Goal: Task Accomplishment & Management: Complete application form

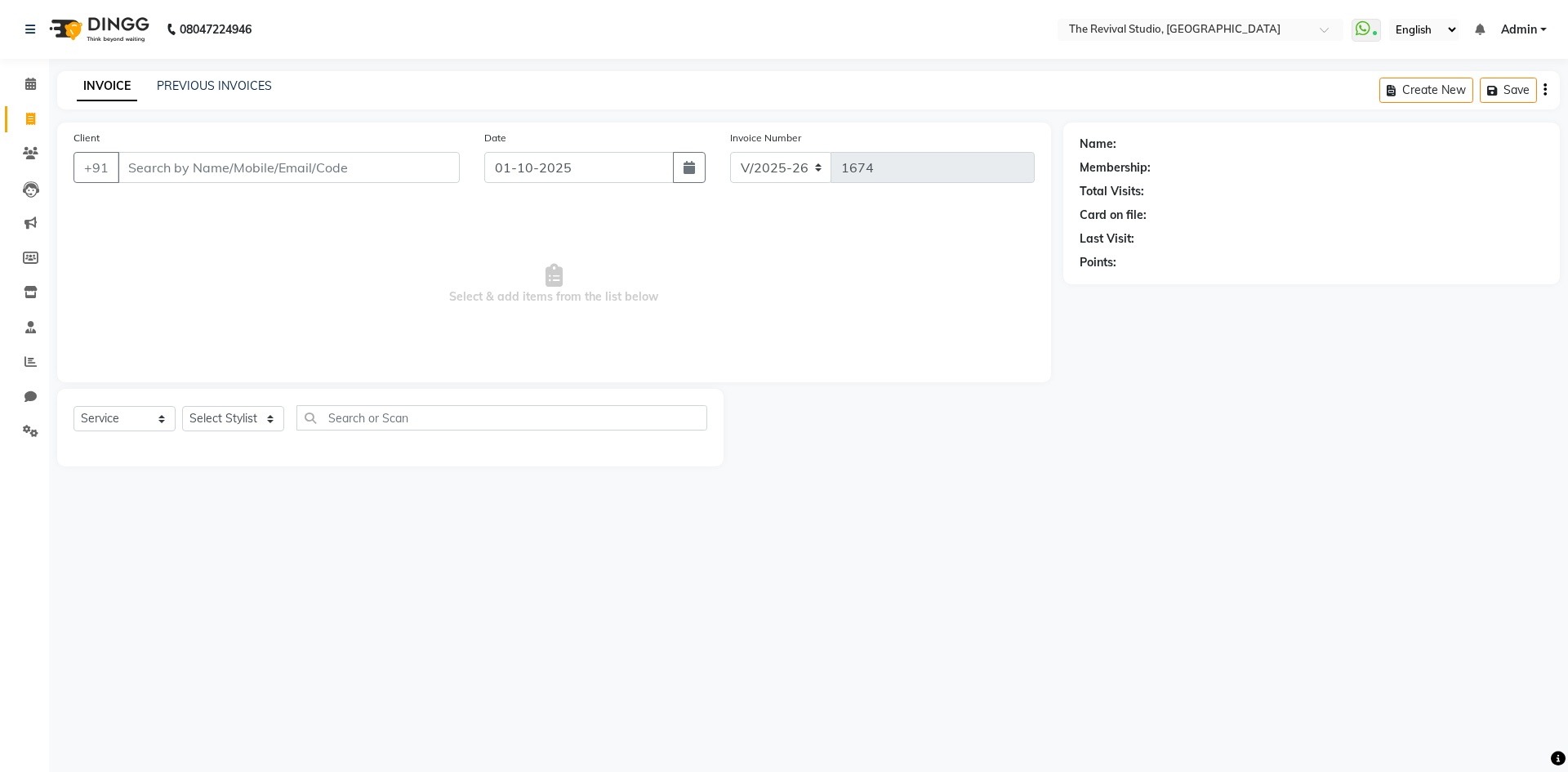
select select "7991"
select select "service"
click at [28, 118] on icon at bounding box center [30, 119] width 9 height 12
select select "service"
type input "1674"
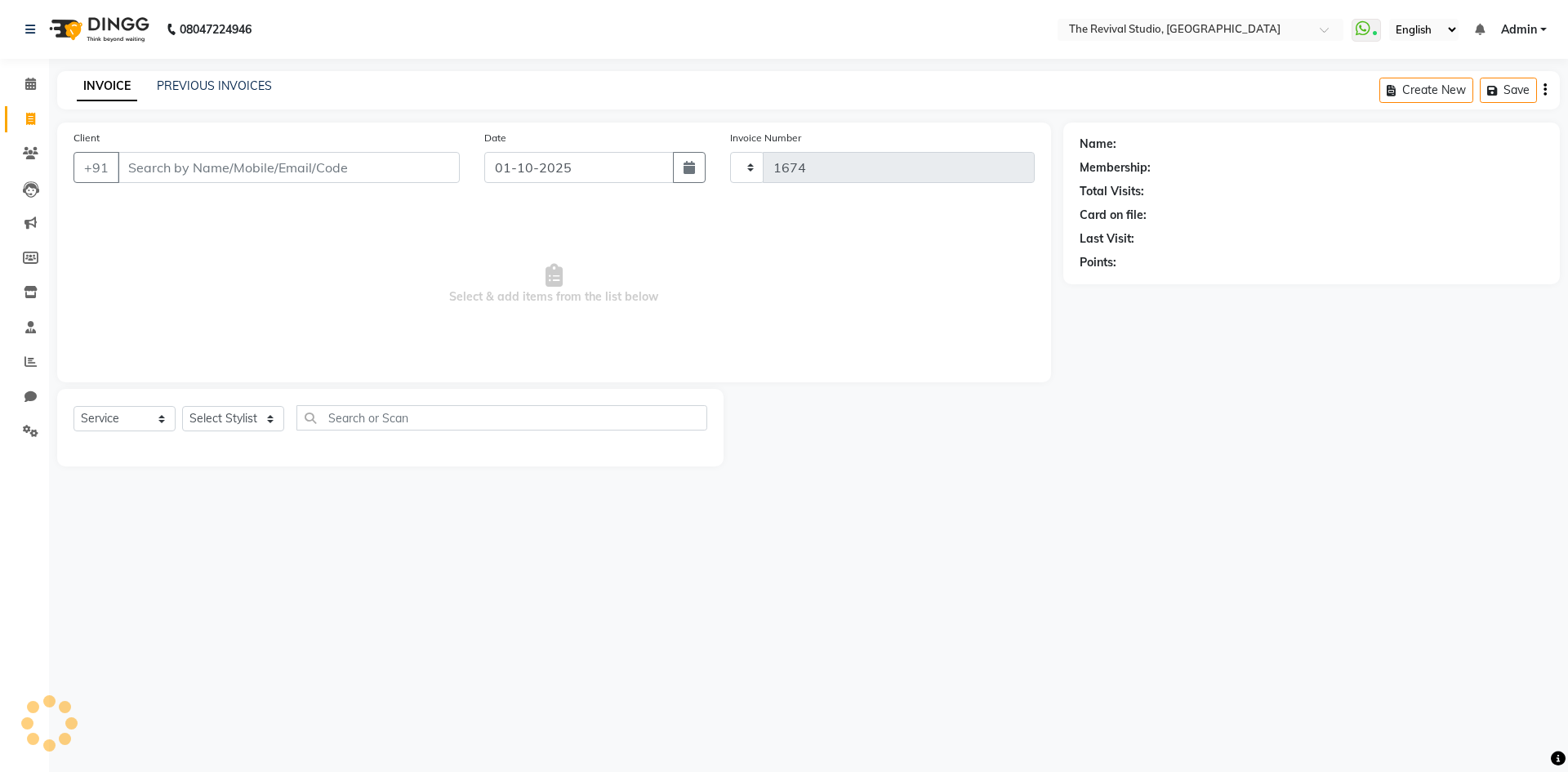
select select "7991"
click at [149, 162] on input "Client" at bounding box center [288, 167] width 342 height 31
click at [31, 160] on span at bounding box center [30, 154] width 28 height 19
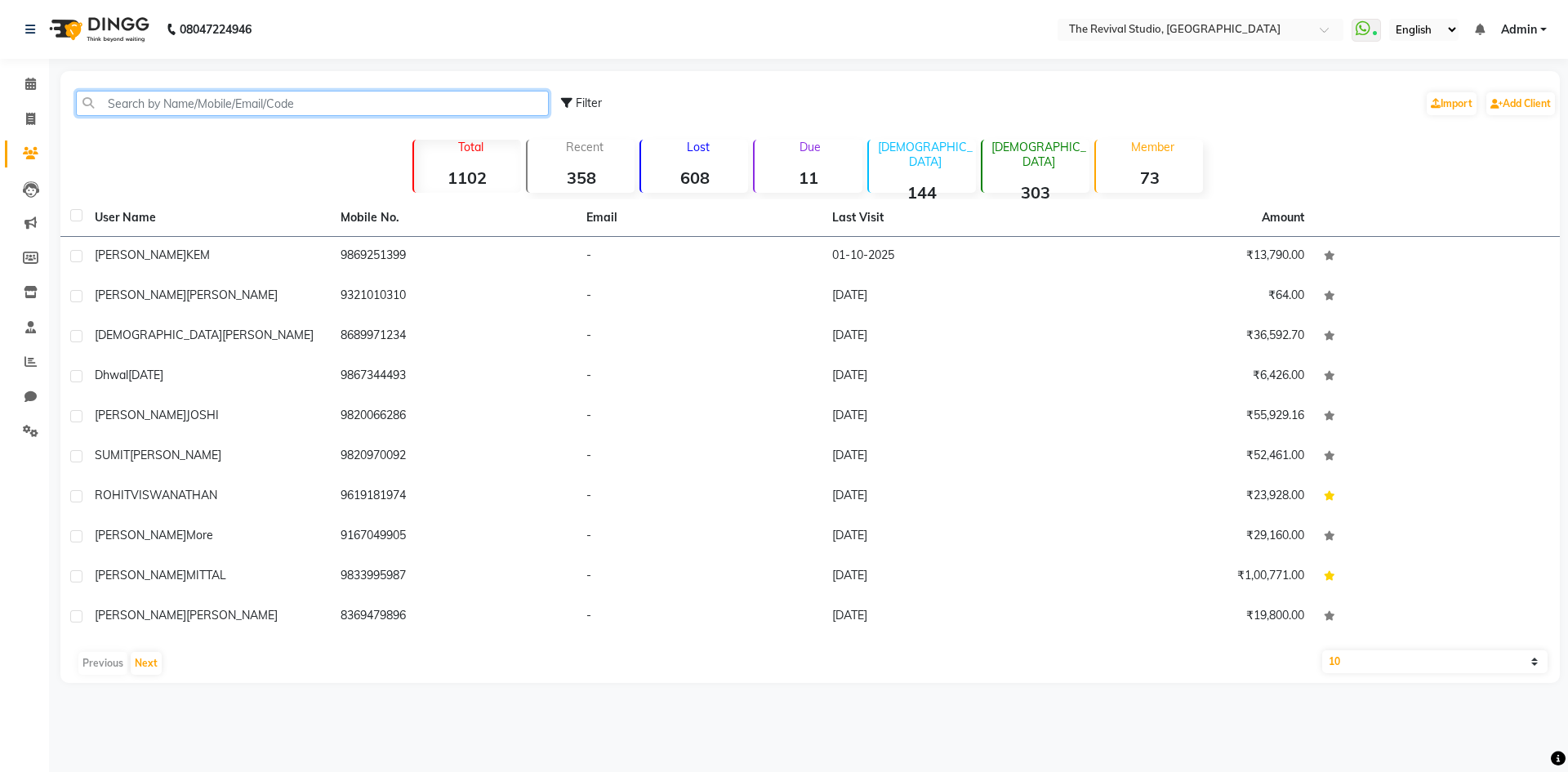
click at [162, 113] on input "text" at bounding box center [312, 103] width 473 height 25
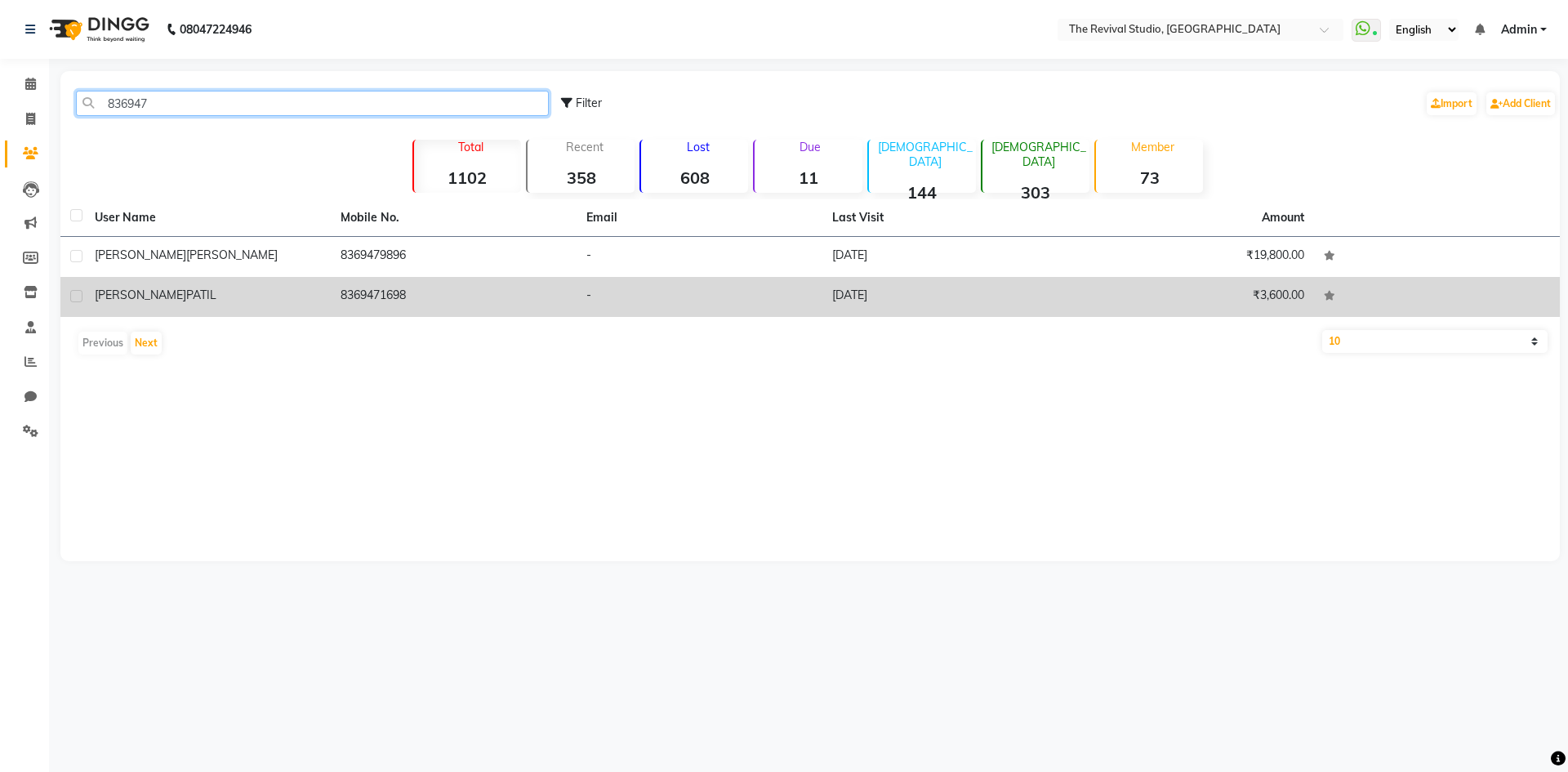
type input "836947"
click at [347, 288] on td "8369471698" at bounding box center [453, 297] width 246 height 40
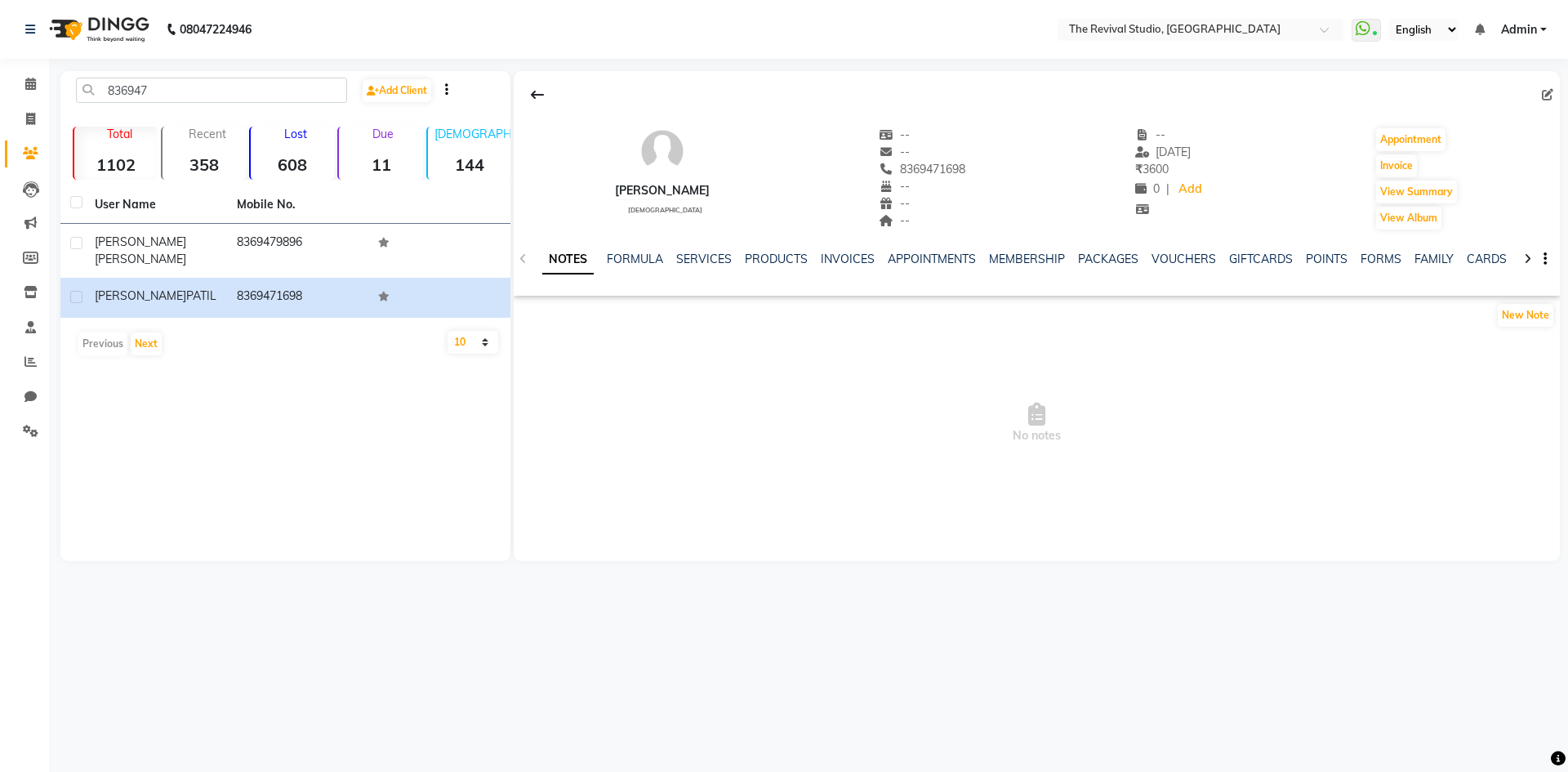
drag, startPoint x: 894, startPoint y: 167, endPoint x: 975, endPoint y: 154, distance: 82.0
click at [979, 152] on div "[PERSON_NAME] [DEMOGRAPHIC_DATA] -- -- [PHONE_NUMBER] Mobile No. -- -- -- -- [D…" at bounding box center [1037, 171] width 1046 height 121
drag, startPoint x: 895, startPoint y: 169, endPoint x: 969, endPoint y: 168, distance: 74.0
click at [969, 168] on div "[PERSON_NAME] [DEMOGRAPHIC_DATA] -- -- 8369471698 -- -- -- -- [DATE] ₹ 3600 0 |…" at bounding box center [1037, 171] width 1046 height 121
copy span "8369471698"
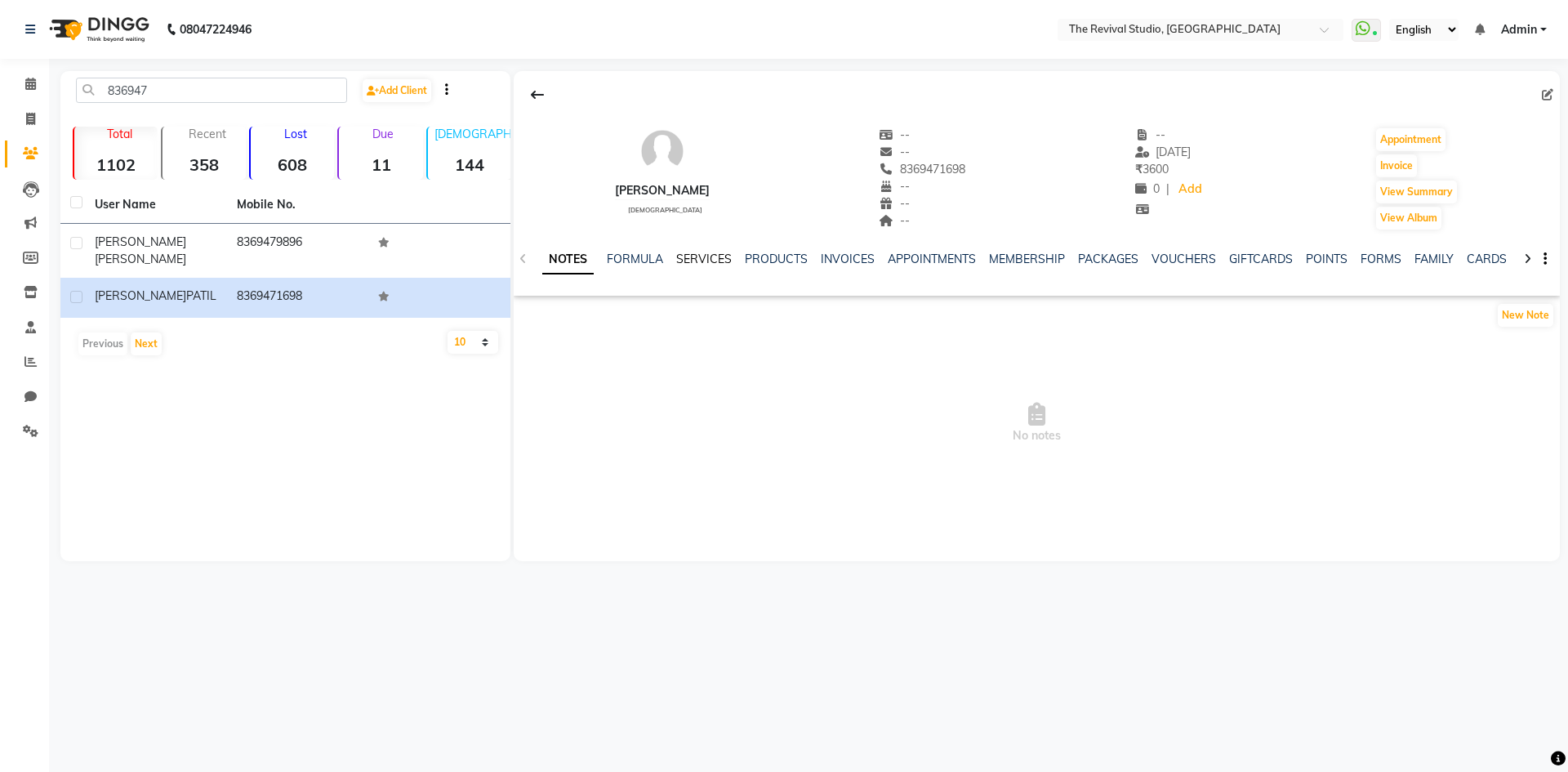
click at [679, 254] on link "SERVICES" at bounding box center [704, 259] width 55 height 15
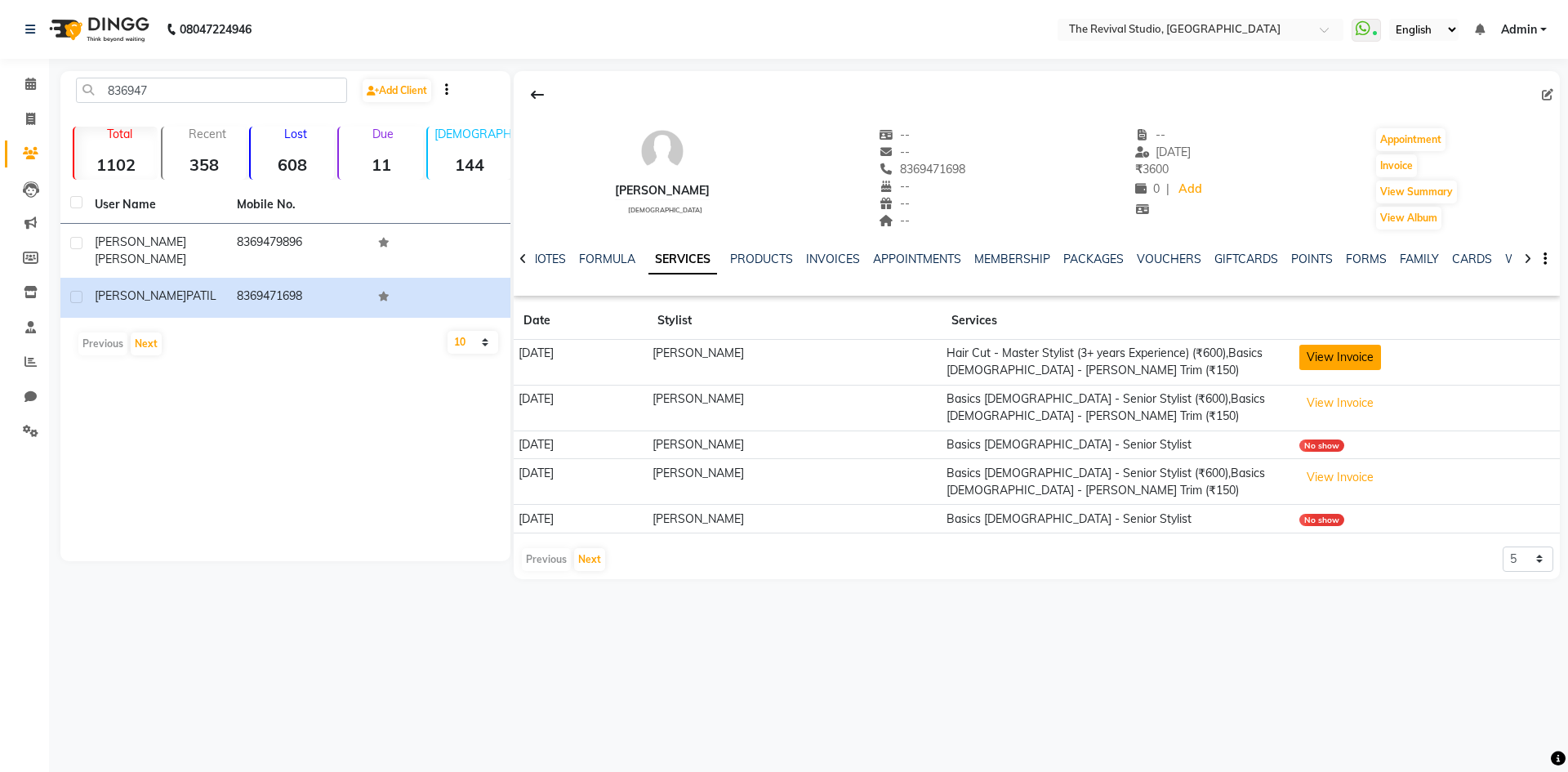
click at [1313, 359] on button "View Invoice" at bounding box center [1340, 357] width 82 height 25
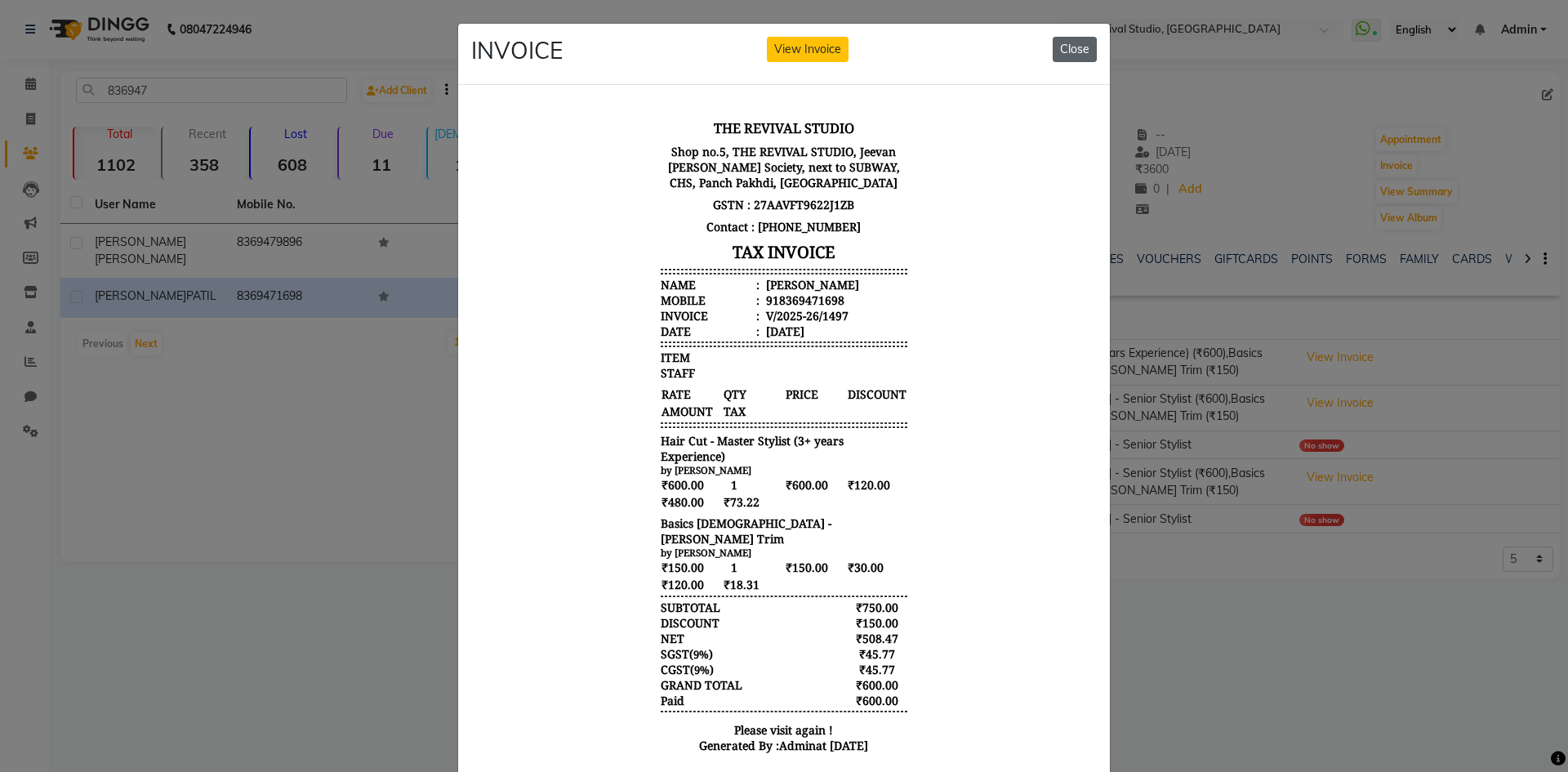
click at [1055, 47] on button "Close" at bounding box center [1075, 49] width 44 height 25
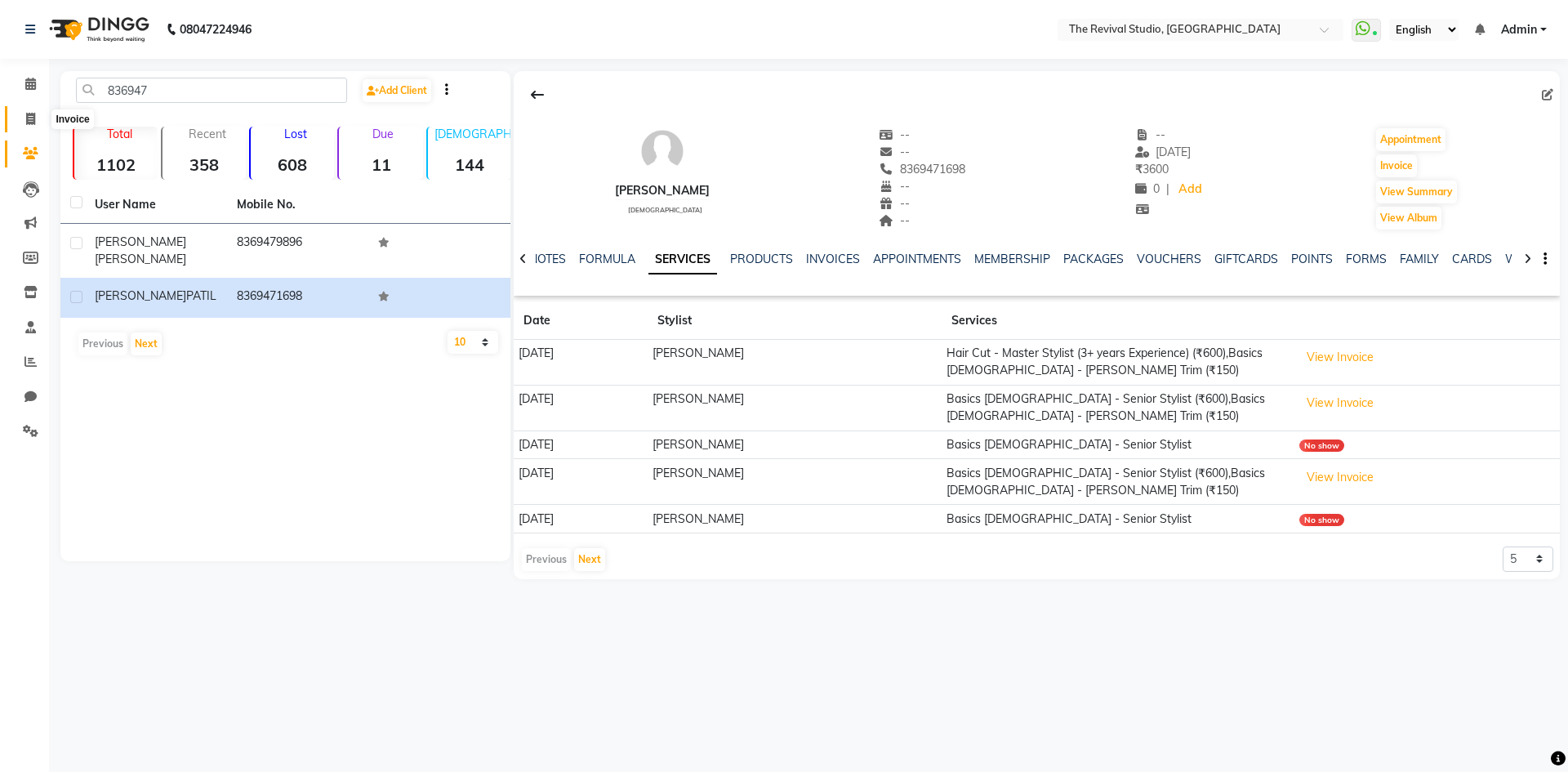
click at [26, 115] on icon at bounding box center [30, 119] width 9 height 12
select select "7991"
select select "service"
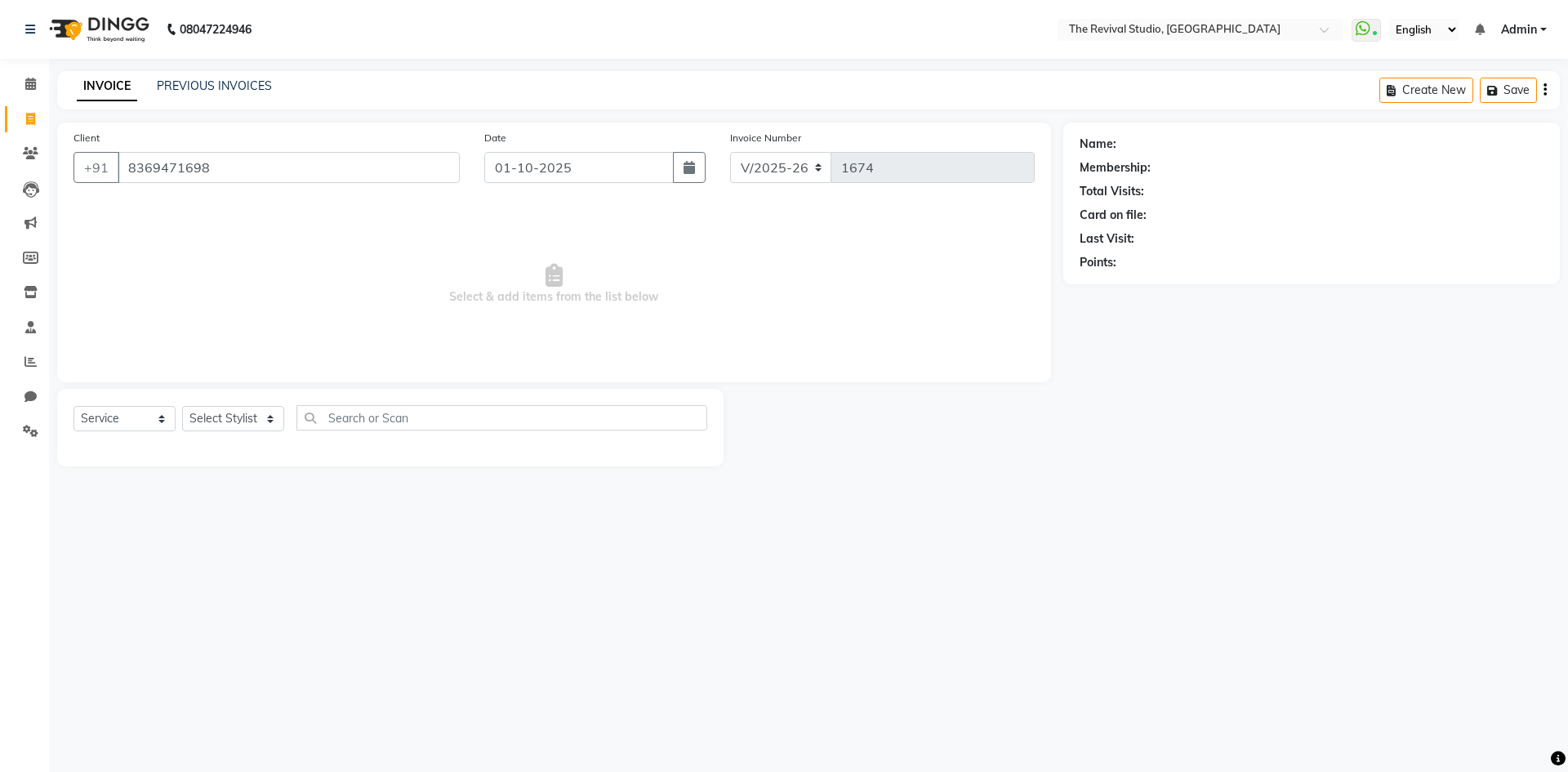
type input "8369471698"
click at [227, 414] on select "Select Stylist BHARTI [PERSON_NAME] Dingg GAYATRI [PERSON_NAME] [PERSON_NAME] R…" at bounding box center [233, 418] width 102 height 25
select select "76730"
click at [182, 406] on select "Select Stylist BHARTI [PERSON_NAME] Dingg GAYATRI [PERSON_NAME] [PERSON_NAME] R…" at bounding box center [233, 418] width 102 height 25
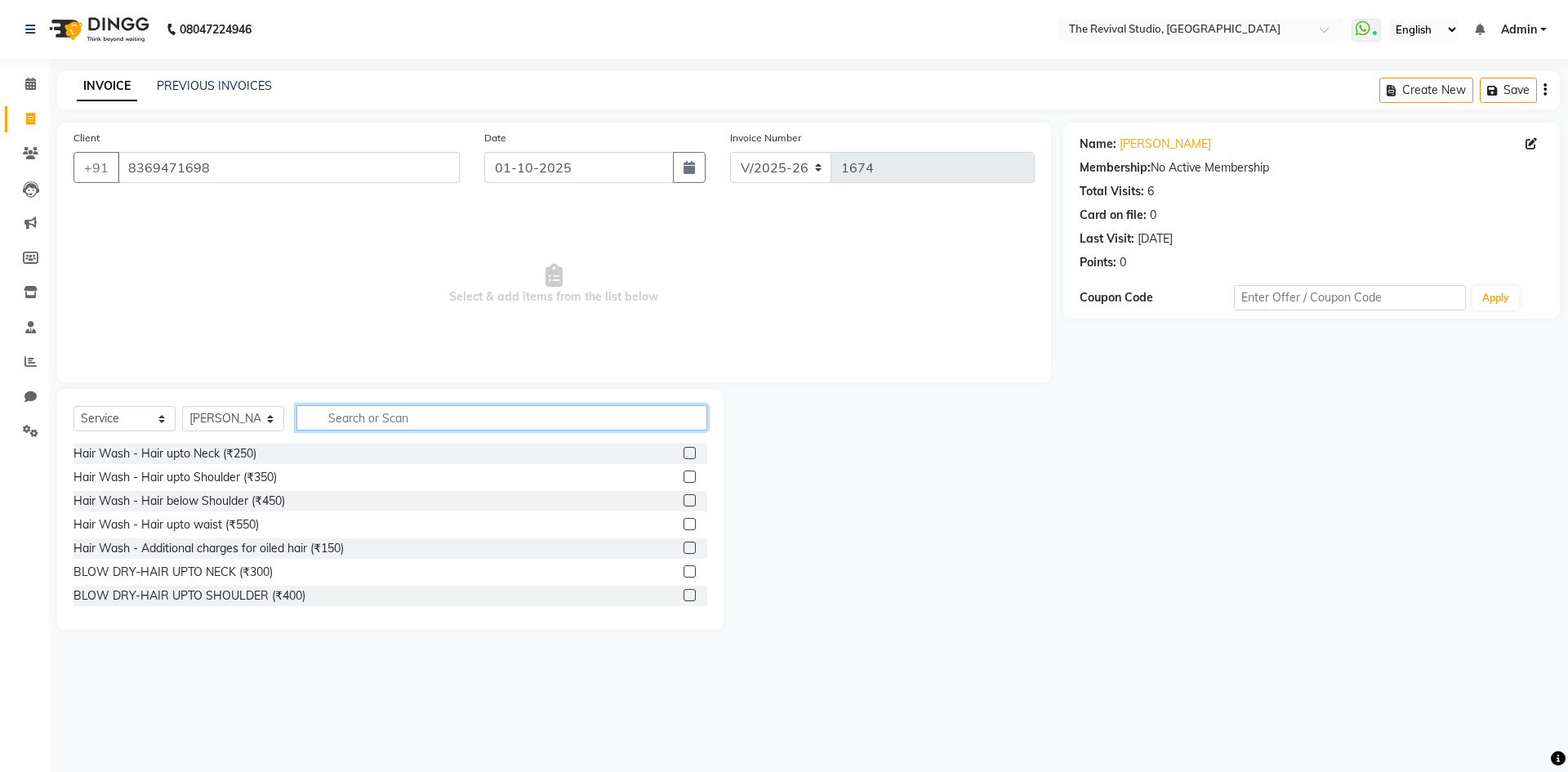
click at [356, 409] on input "text" at bounding box center [502, 417] width 411 height 25
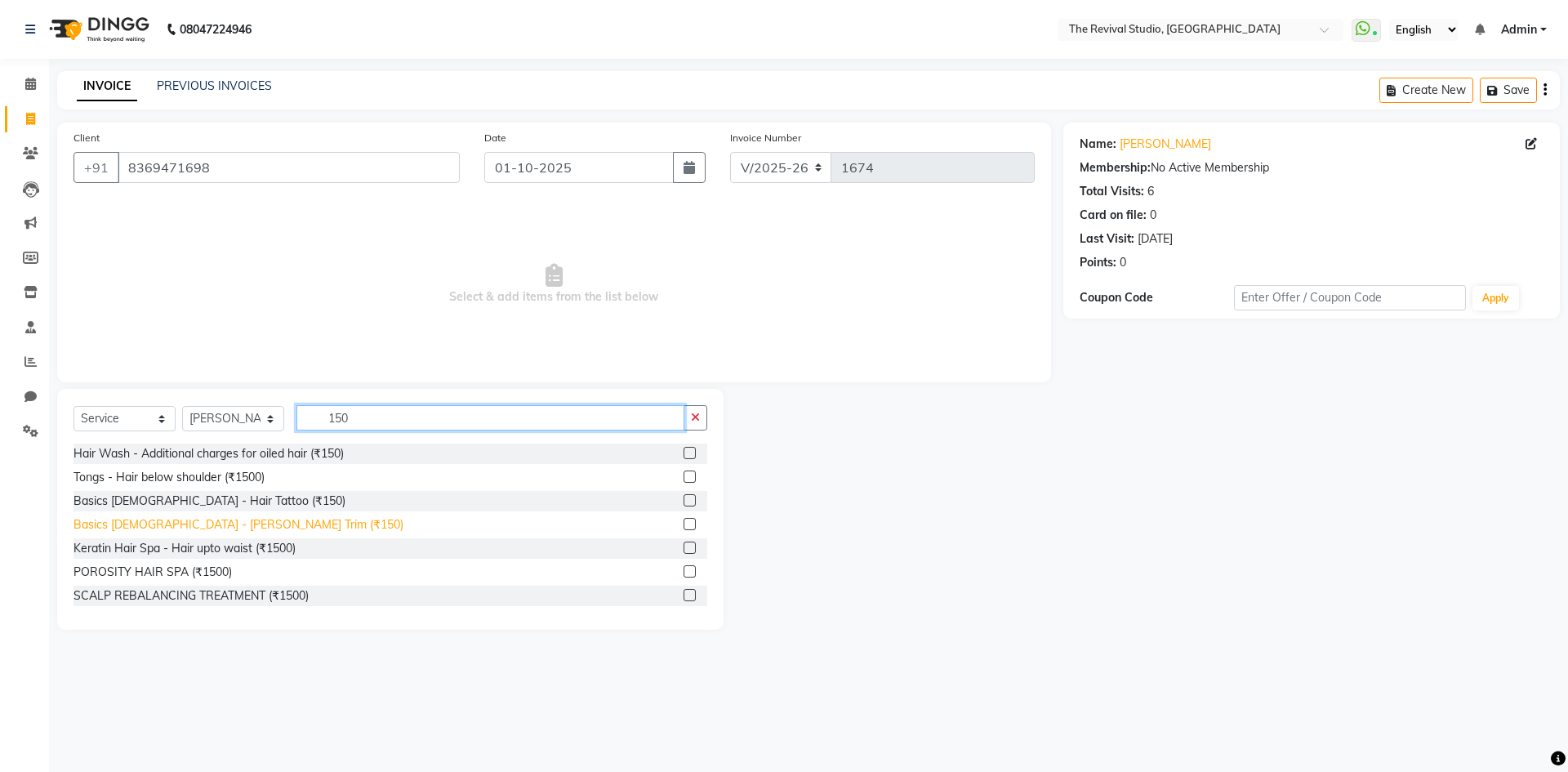
type input "150"
click at [215, 530] on div "Basics [DEMOGRAPHIC_DATA] - [PERSON_NAME] Trim (₹150)" at bounding box center [238, 524] width 330 height 17
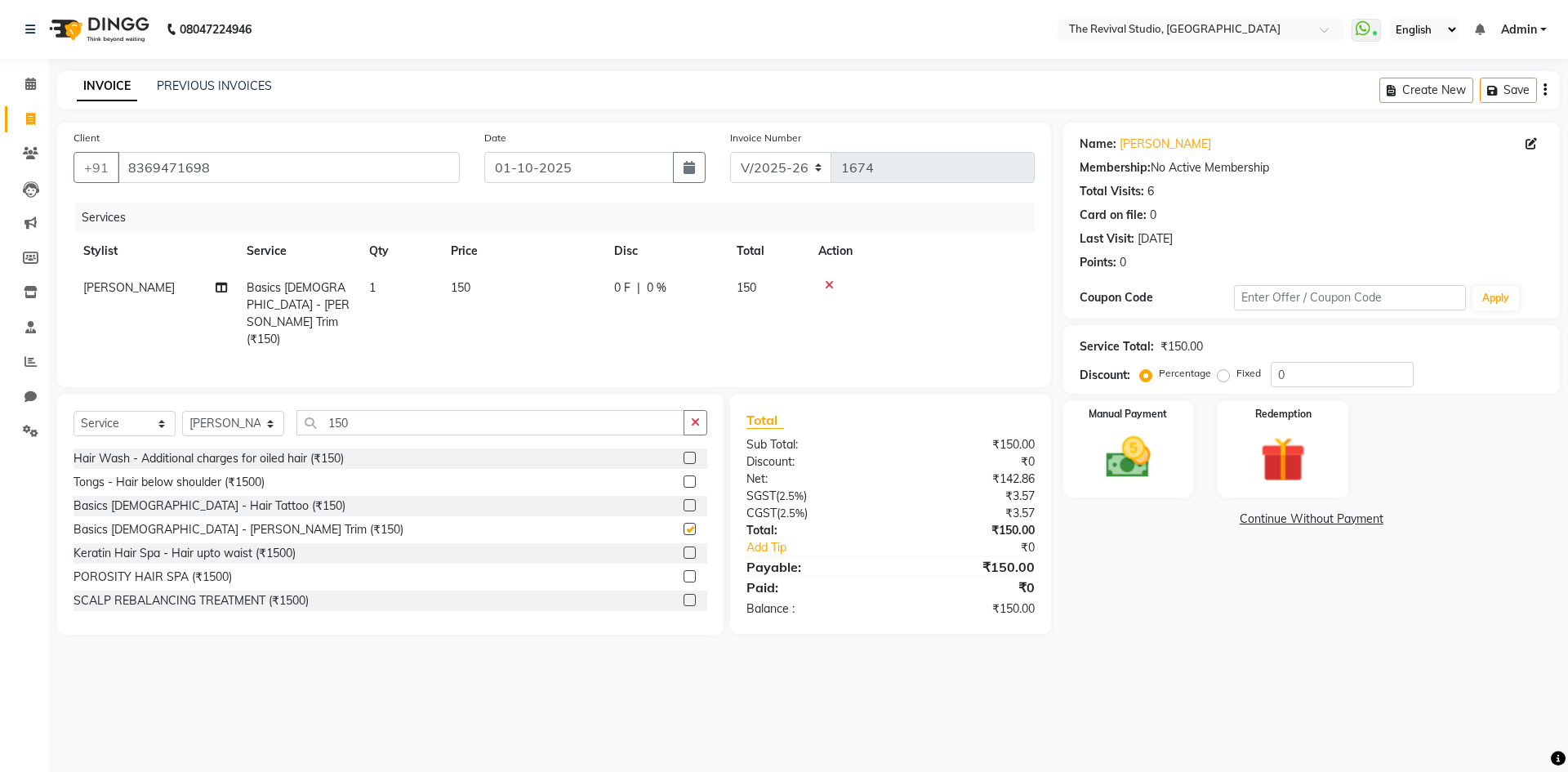
checkbox input "false"
click at [405, 399] on div "Select Service Product Membership Package Voucher Prepaid Gift Card Select Styl…" at bounding box center [390, 513] width 667 height 241
click at [372, 421] on input "150" at bounding box center [491, 422] width 388 height 25
type input "1"
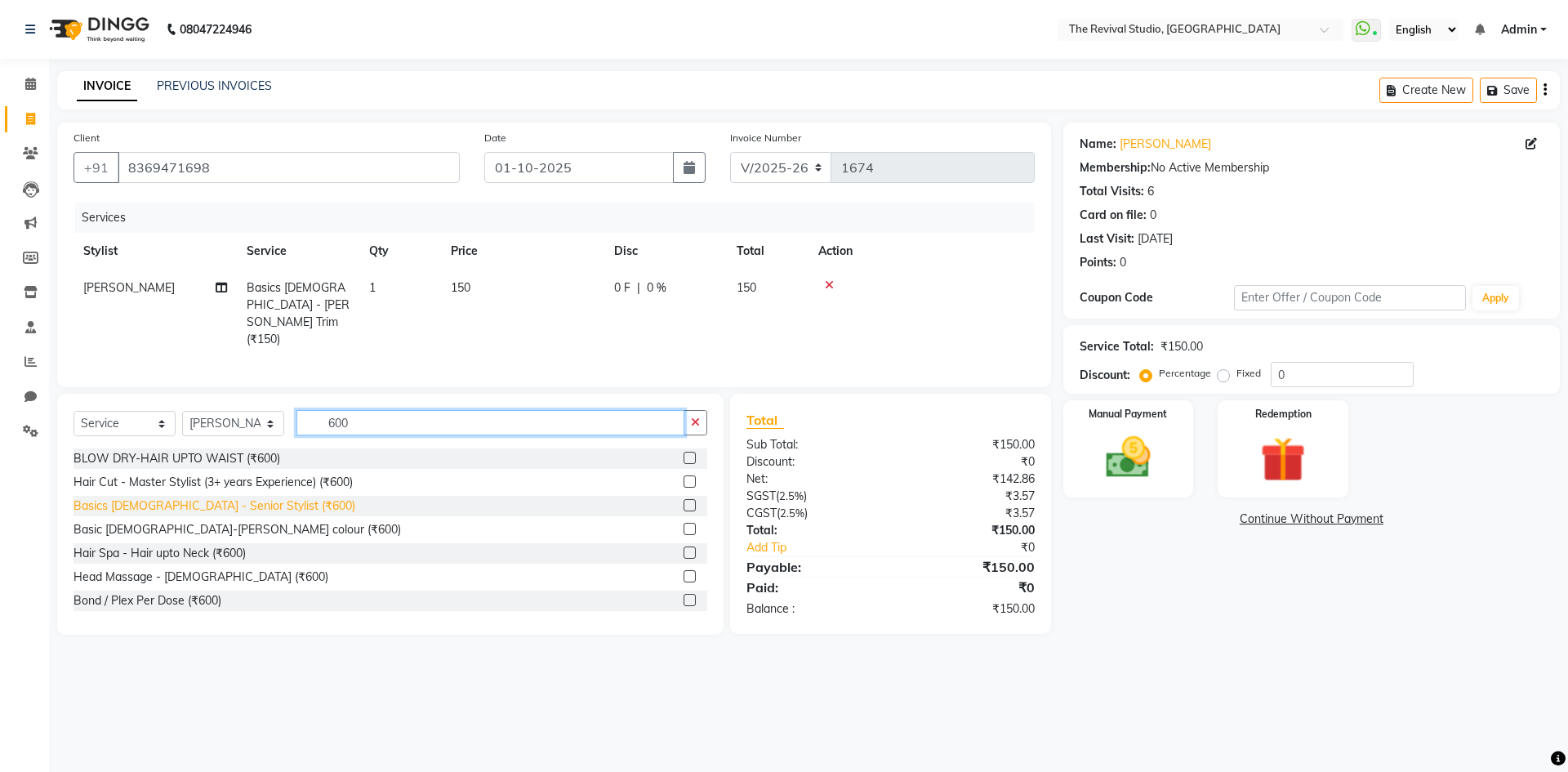
type input "600"
click at [236, 499] on div "Basics [DEMOGRAPHIC_DATA] - Senior Stylist (₹600)" at bounding box center [214, 506] width 282 height 17
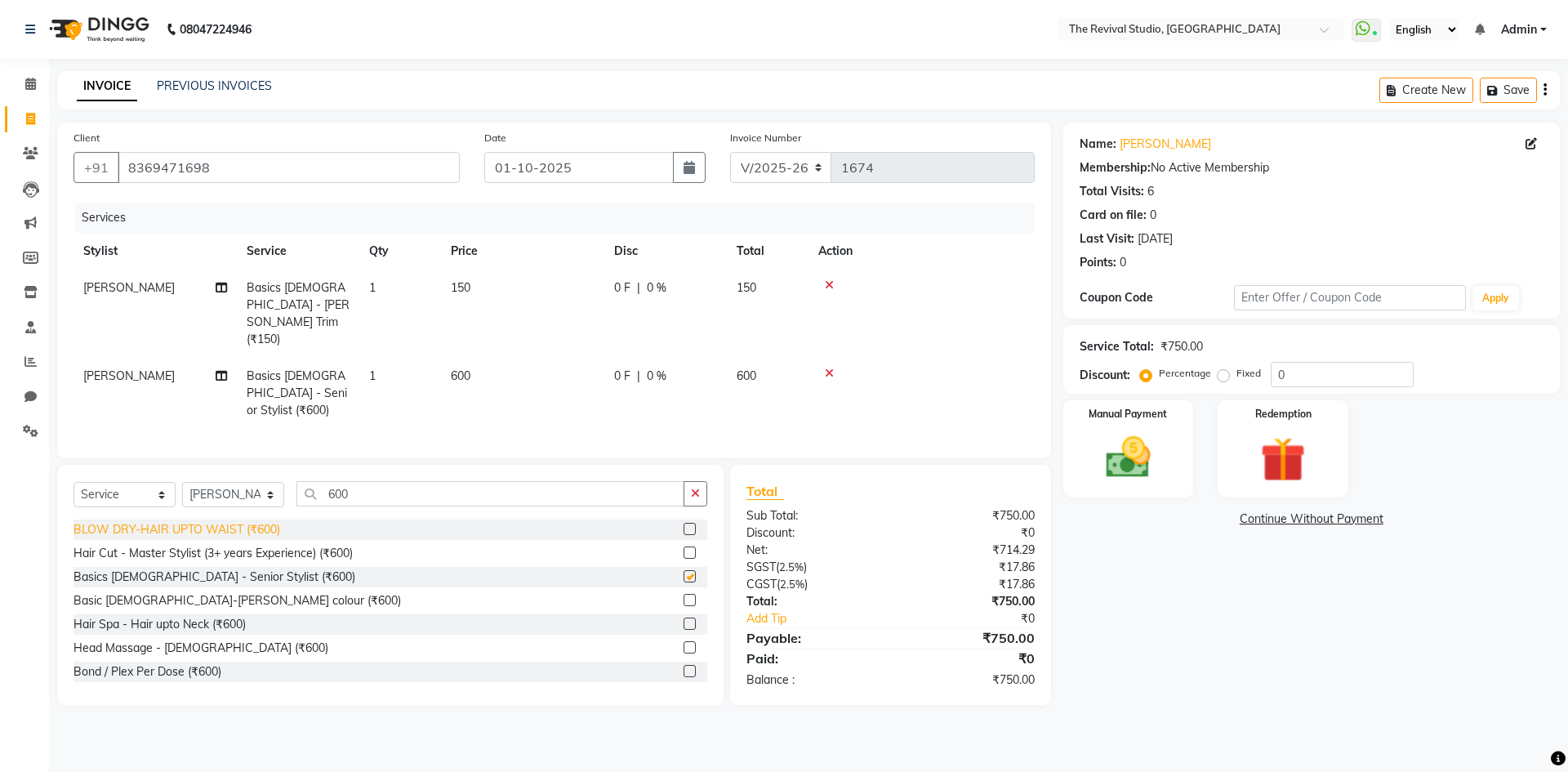
checkbox input "false"
click at [1284, 366] on input "0" at bounding box center [1342, 373] width 143 height 25
type input "20"
click at [1117, 440] on img at bounding box center [1128, 457] width 76 height 53
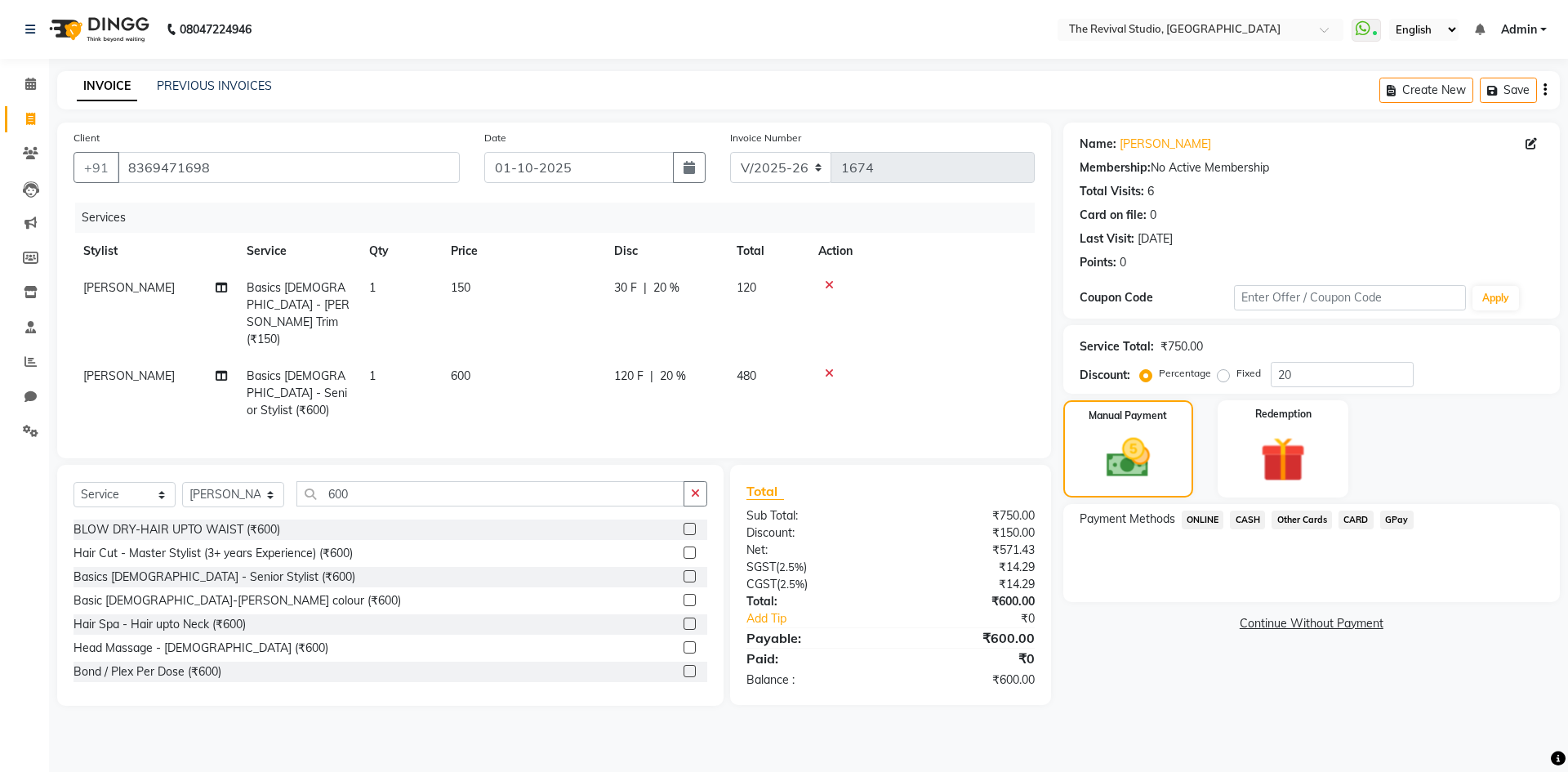
click at [1396, 518] on span "GPay" at bounding box center [1396, 520] width 34 height 19
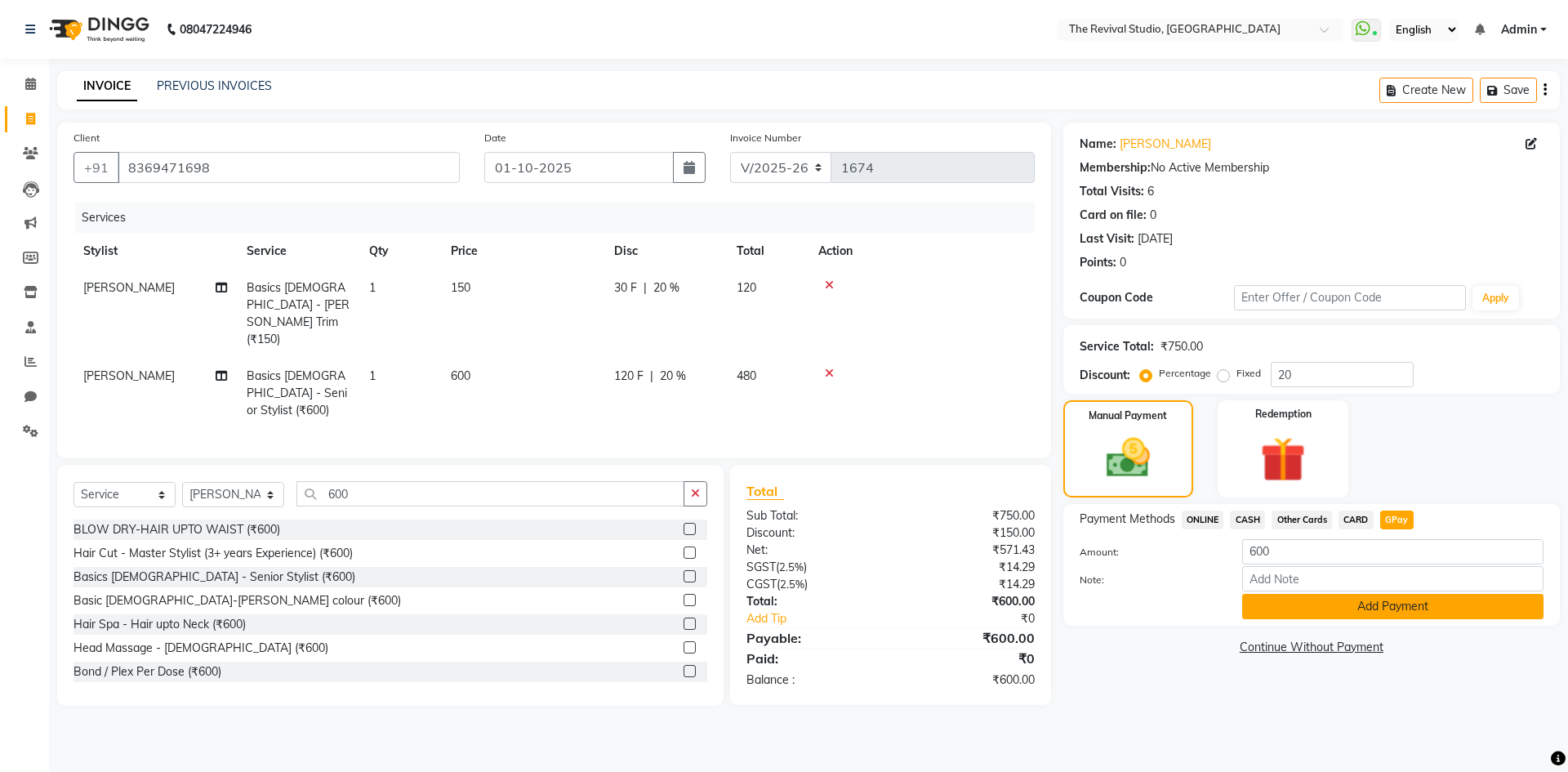
click at [1369, 600] on button "Add Payment" at bounding box center [1392, 606] width 301 height 25
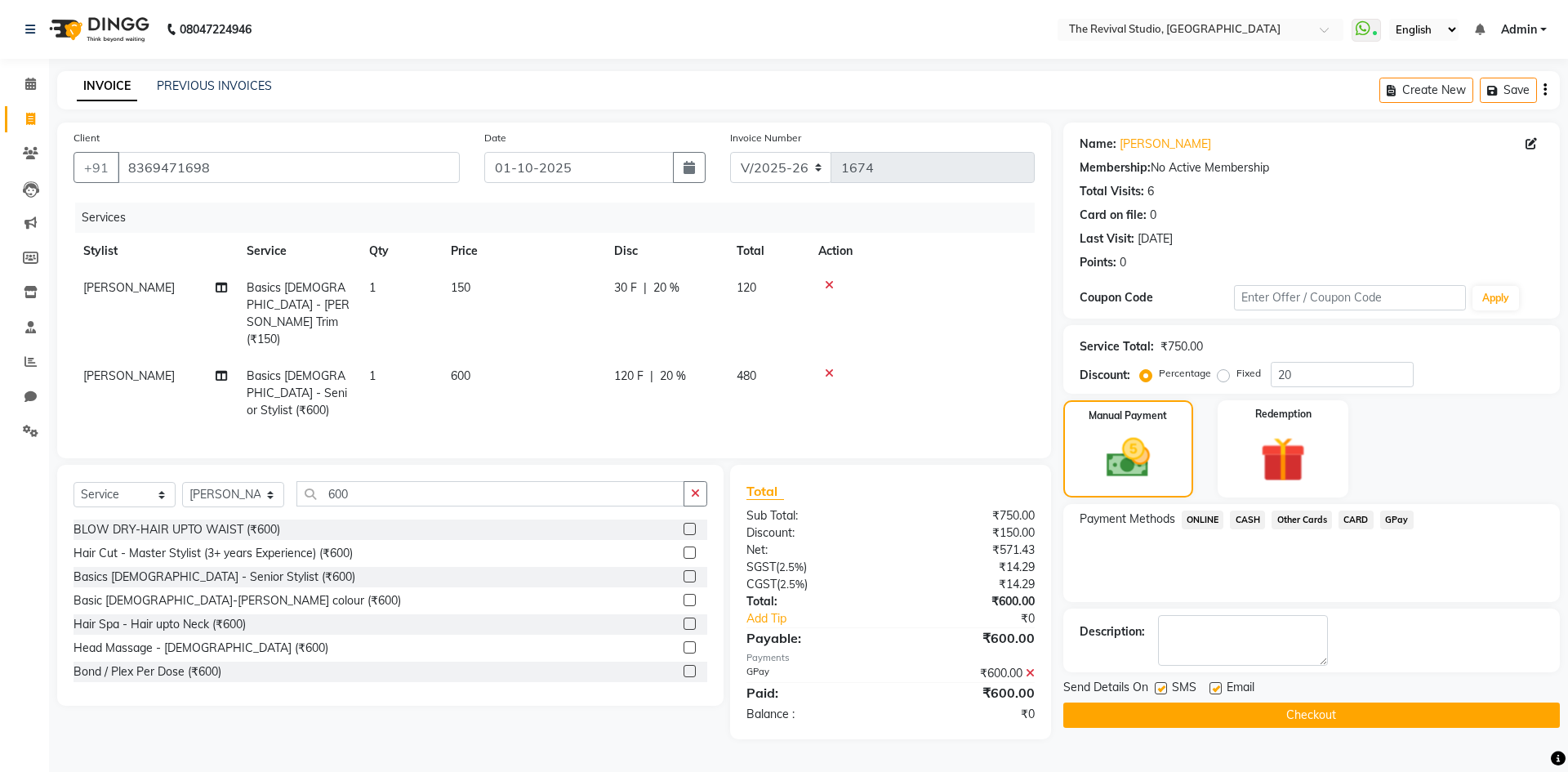
click at [1342, 716] on button "Checkout" at bounding box center [1312, 714] width 497 height 25
